Goal: Information Seeking & Learning: Learn about a topic

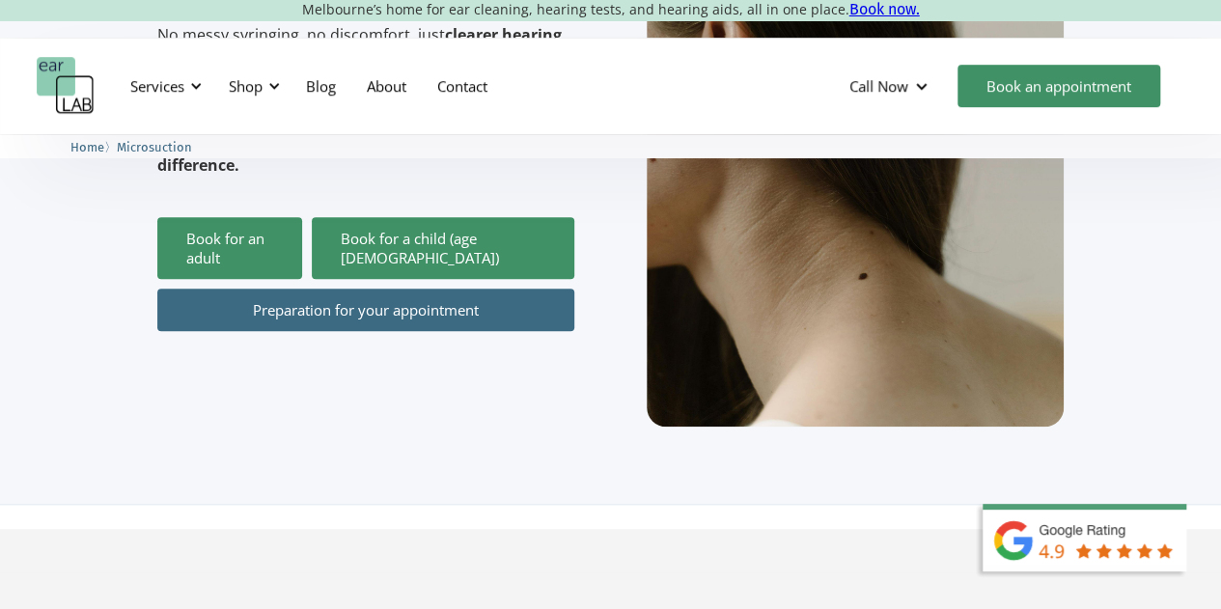
scroll to position [616, 0]
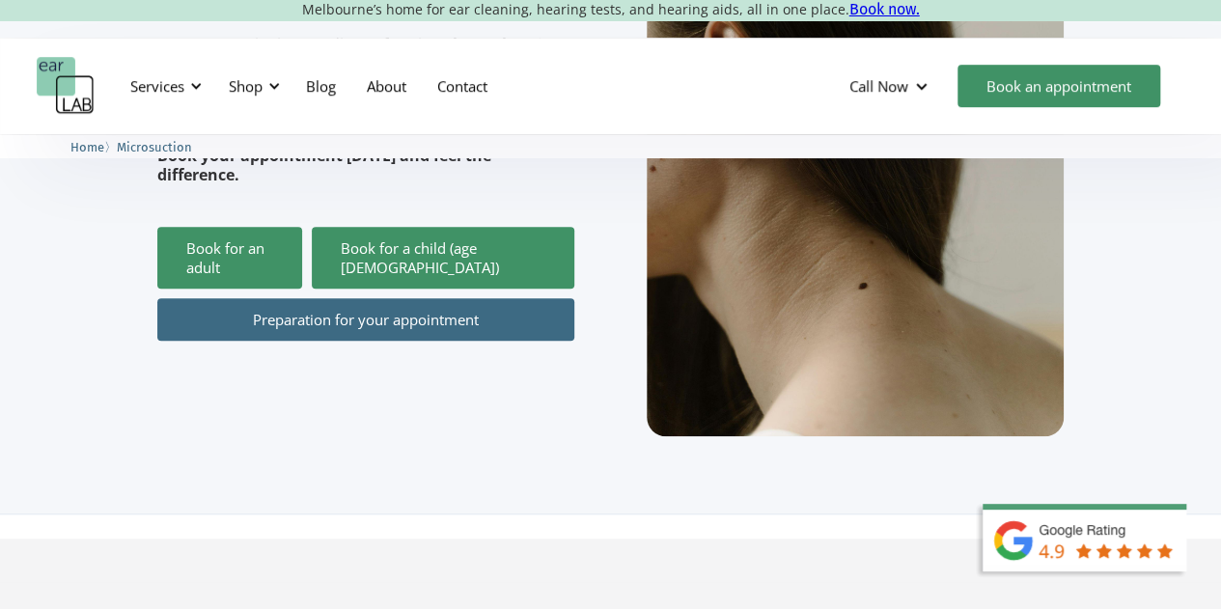
click at [389, 298] on link "Preparation for your appointment" at bounding box center [365, 319] width 417 height 42
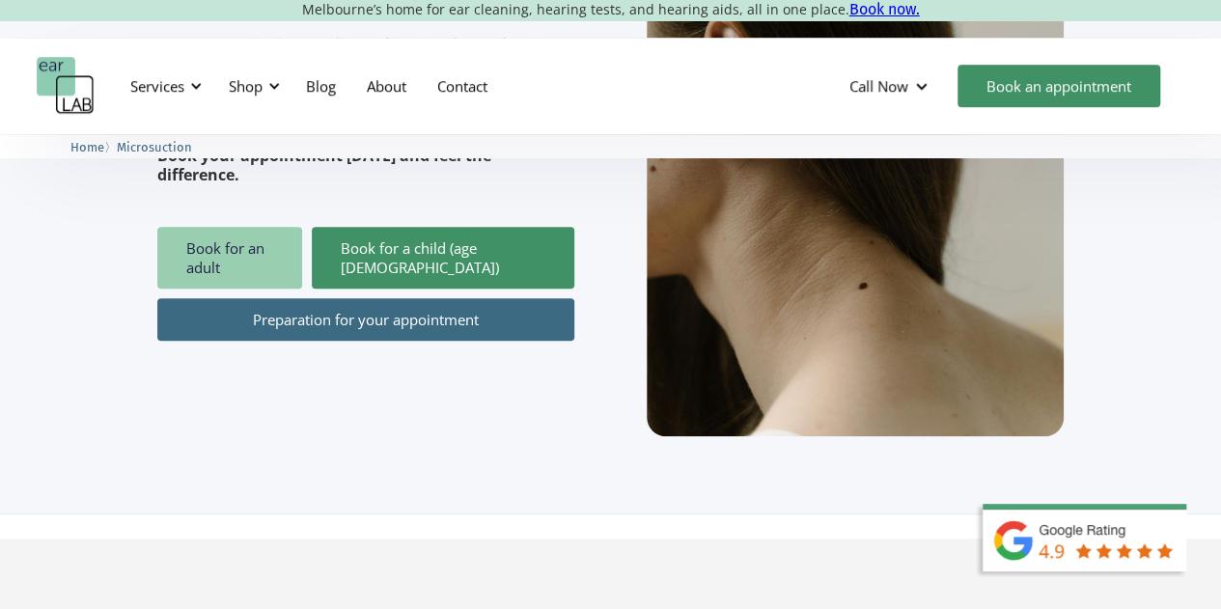
click at [246, 227] on link "Book for an adult" at bounding box center [229, 258] width 145 height 62
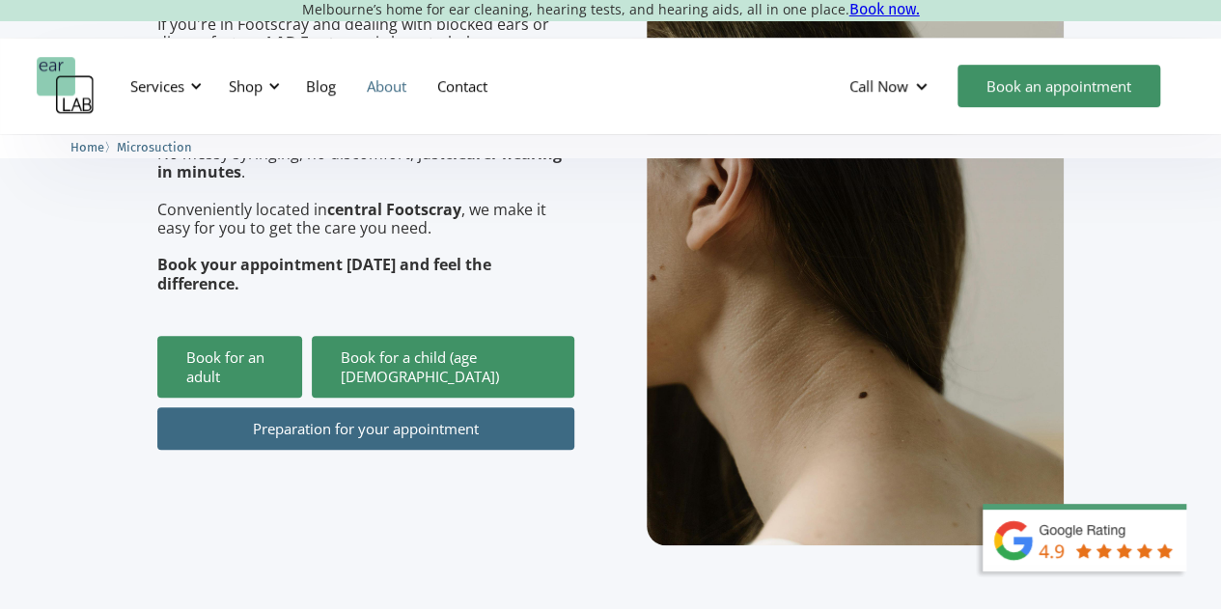
click at [402, 83] on link "About" at bounding box center [386, 86] width 70 height 56
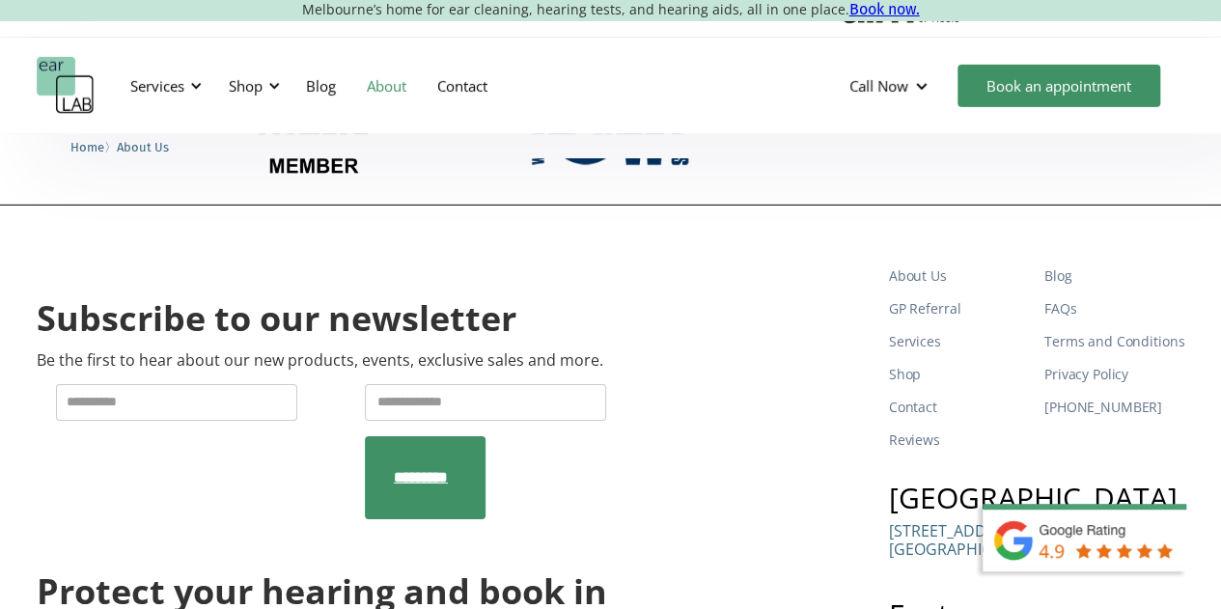
scroll to position [2914, 0]
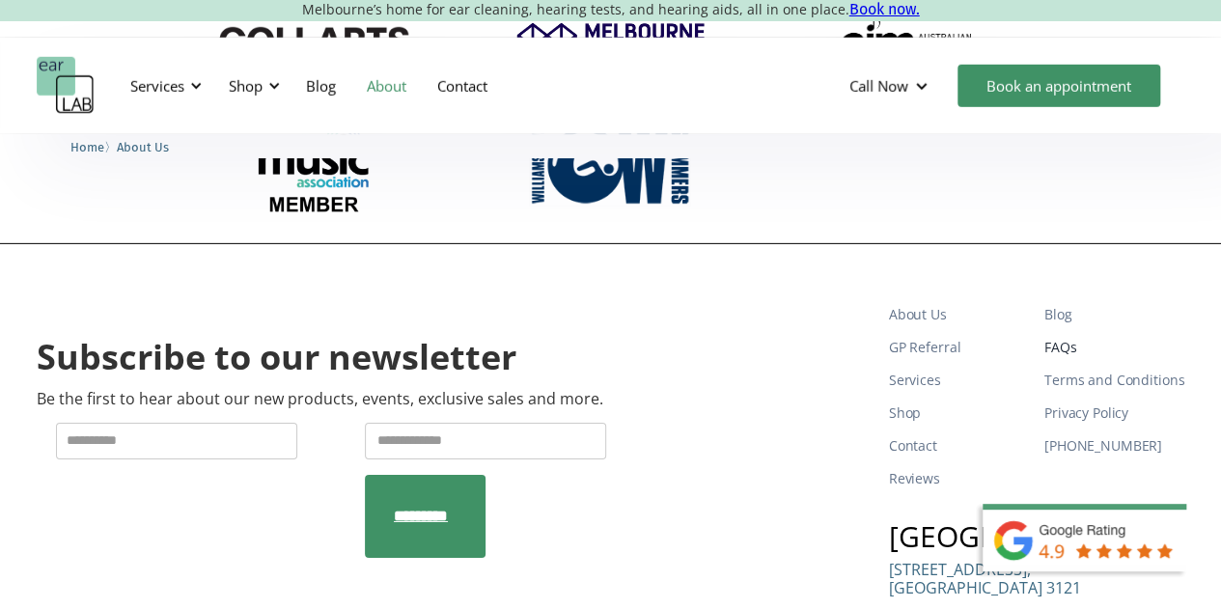
click at [1075, 364] on link "FAQs" at bounding box center [1115, 347] width 140 height 33
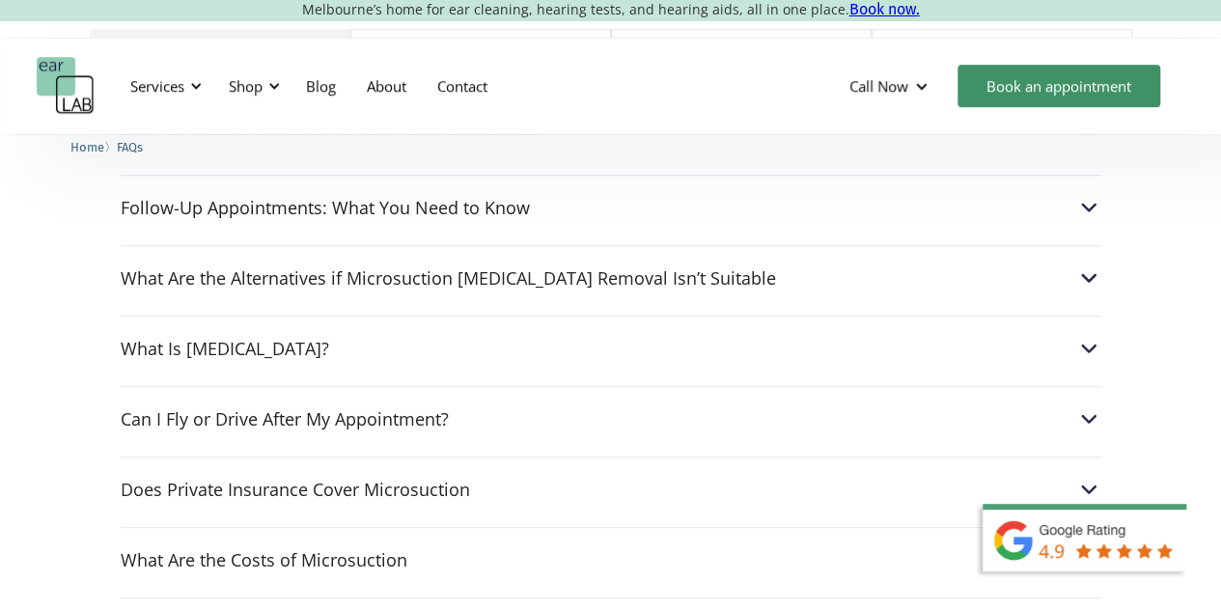
scroll to position [683, 0]
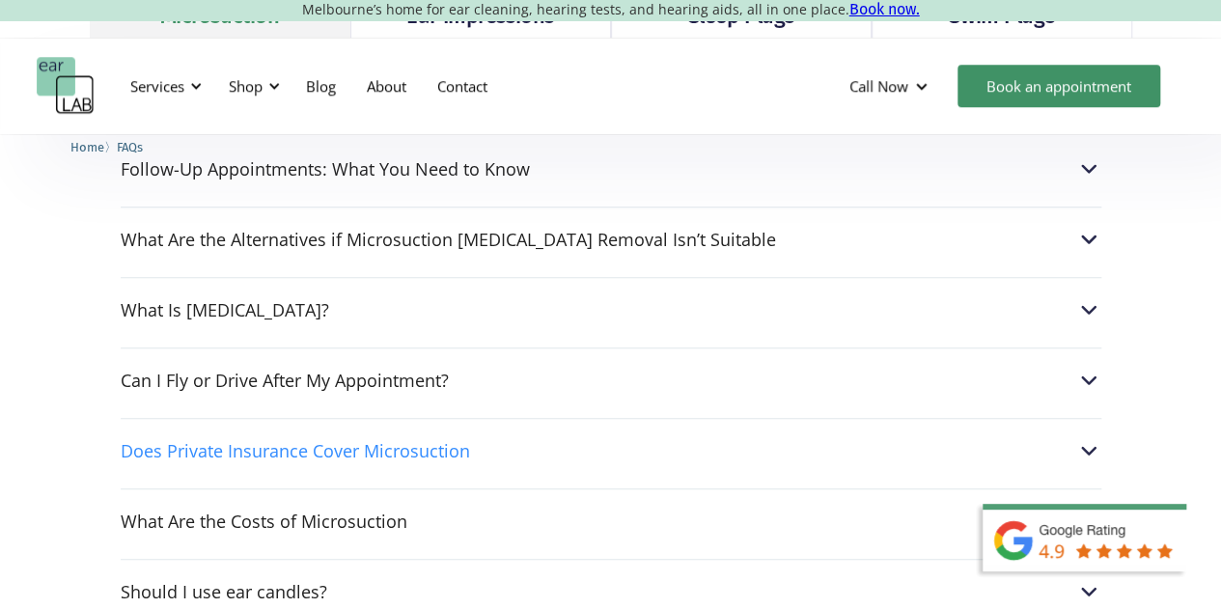
click at [1085, 448] on img at bounding box center [1088, 450] width 25 height 25
